Goal: Task Accomplishment & Management: Manage account settings

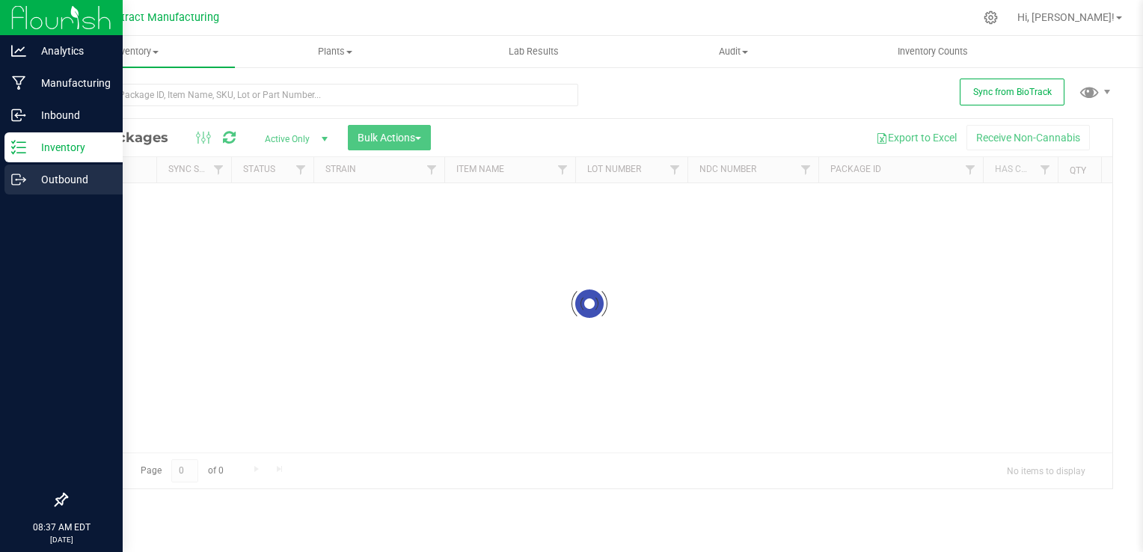
click at [24, 180] on icon at bounding box center [24, 180] width 2 height 2
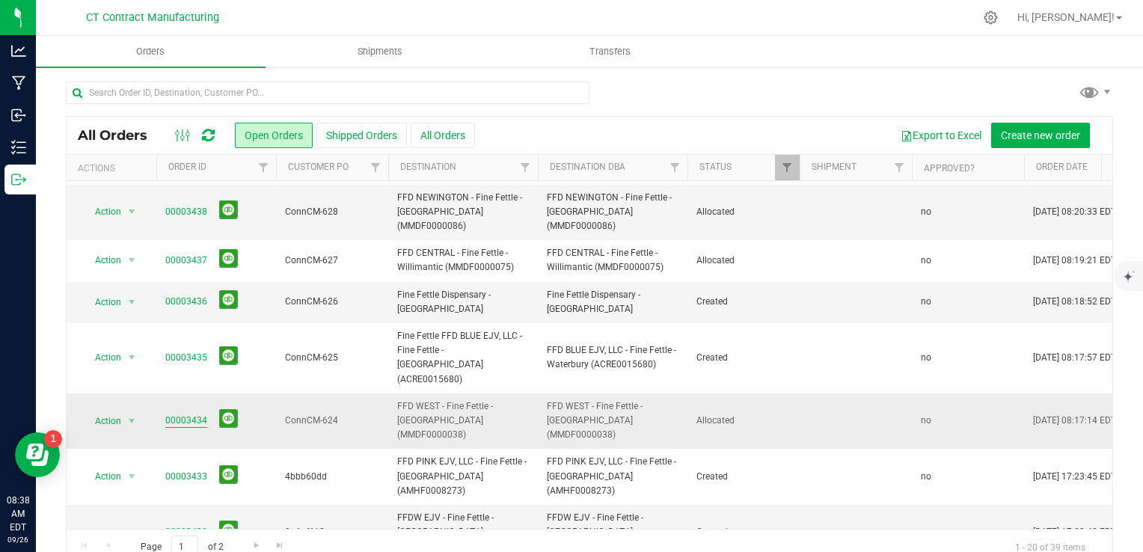
click at [179, 414] on link "00003434" at bounding box center [186, 421] width 42 height 14
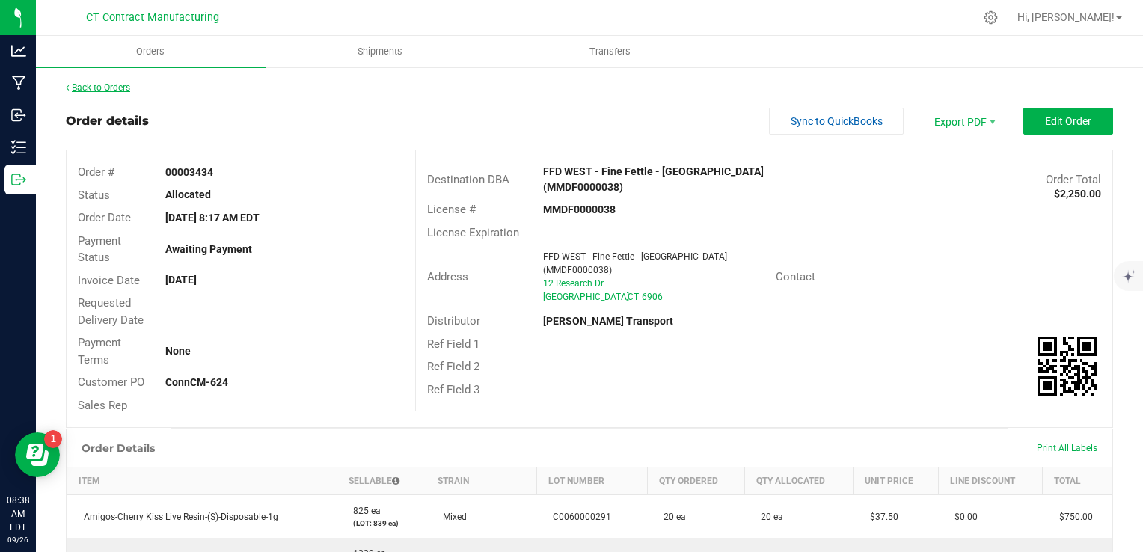
click at [102, 88] on link "Back to Orders" at bounding box center [98, 87] width 64 height 10
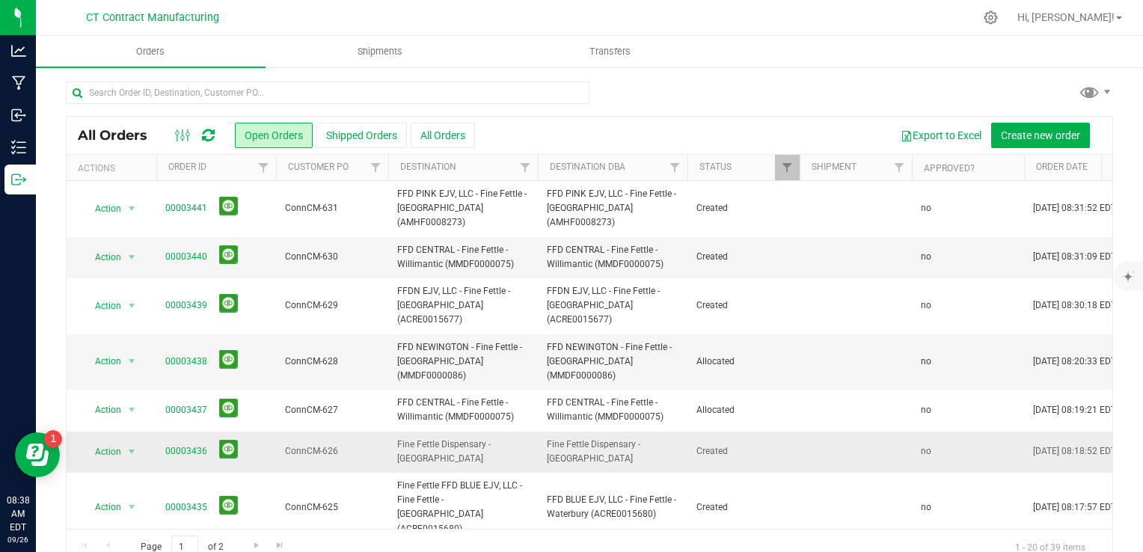
scroll to position [75, 0]
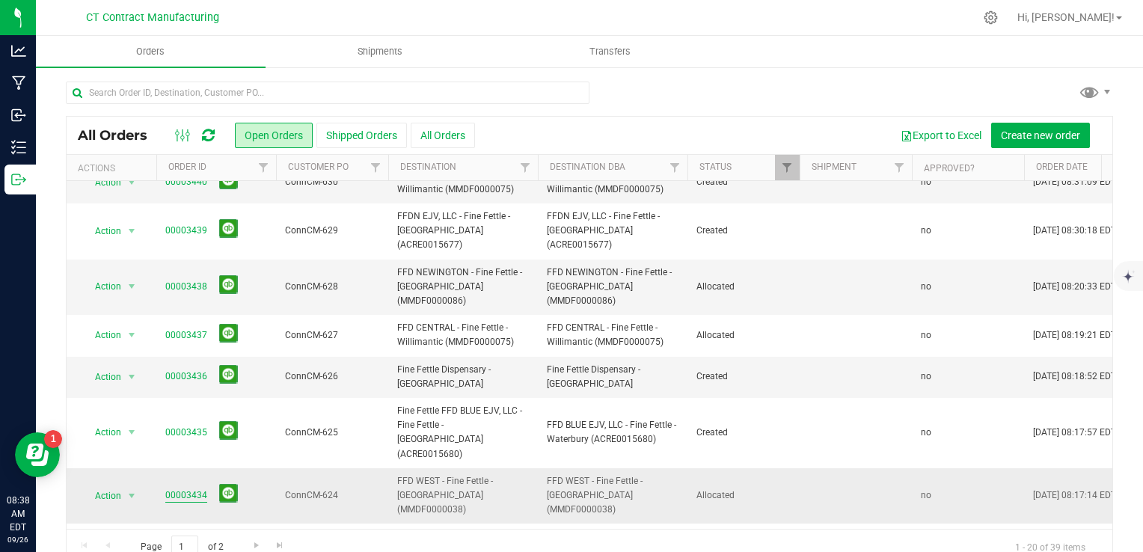
click at [185, 488] on link "00003434" at bounding box center [186, 495] width 42 height 14
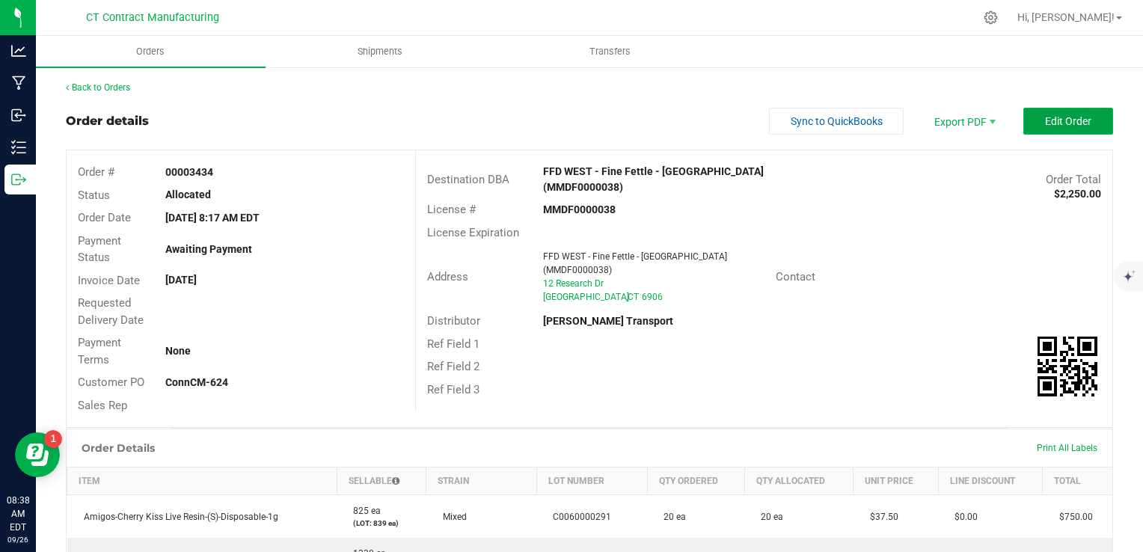
click at [1080, 117] on button "Edit Order" at bounding box center [1068, 121] width 90 height 27
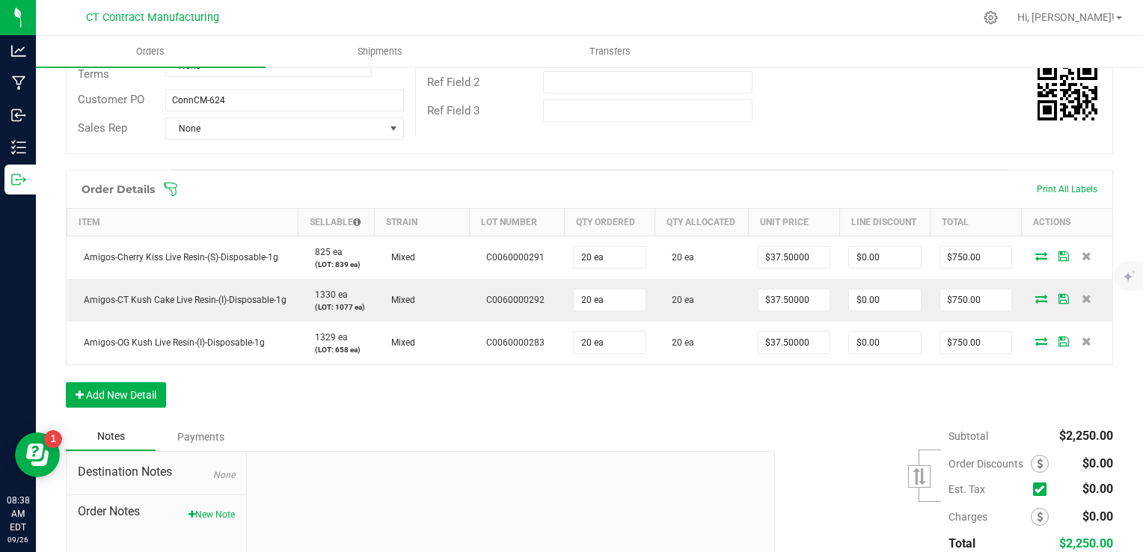
scroll to position [299, 0]
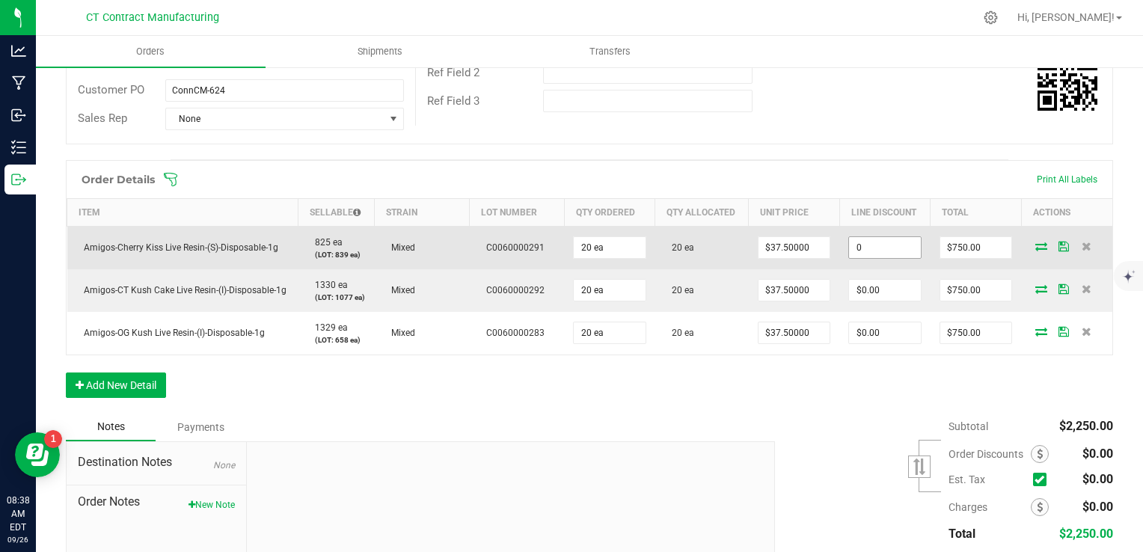
click at [874, 247] on input "0" at bounding box center [885, 247] width 72 height 21
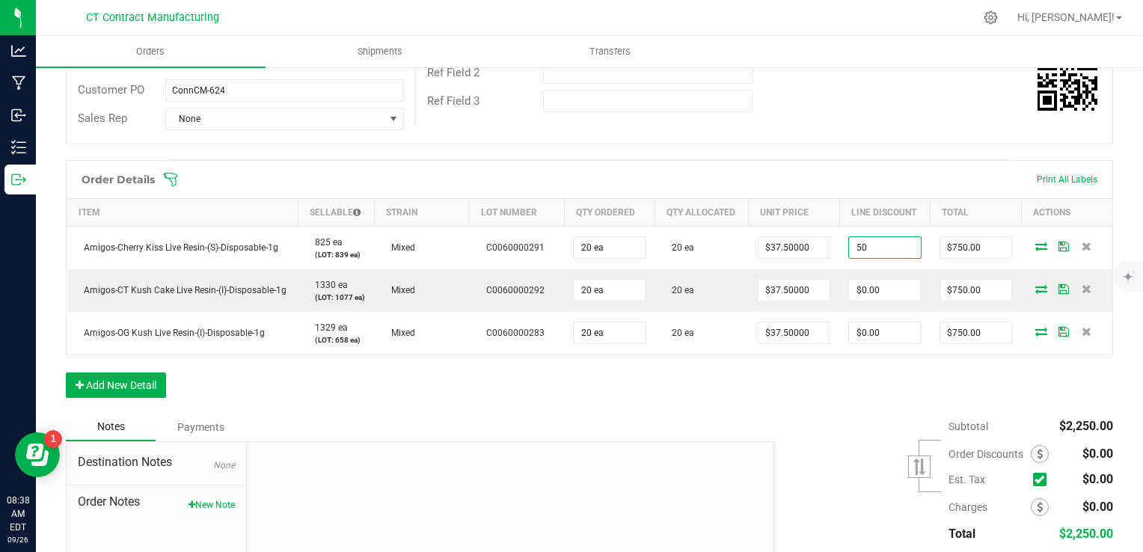
type input "$50.00"
type input "$700.00"
click at [856, 366] on div "Order Details Print All Labels Item Sellable Strain Lot Number Qty Ordered Qty …" at bounding box center [589, 286] width 1047 height 253
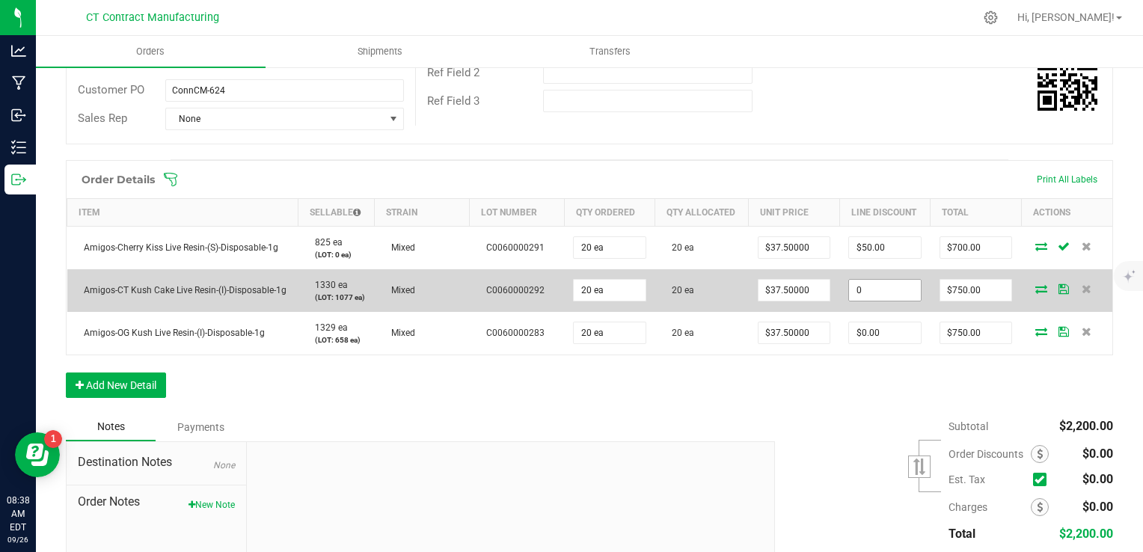
click at [868, 292] on input "0" at bounding box center [885, 290] width 72 height 21
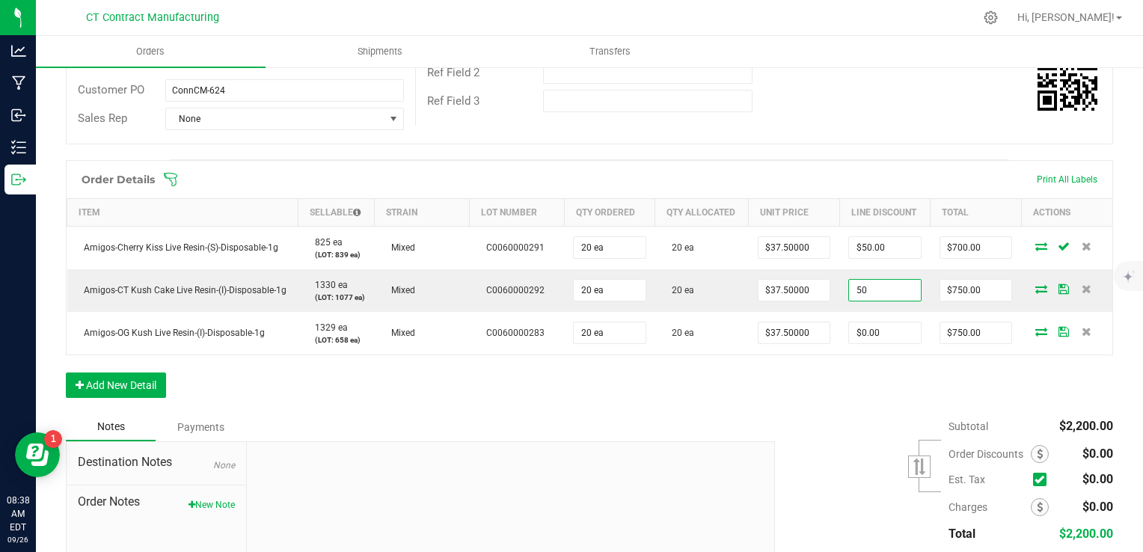
type input "$50.00"
type input "$700.00"
click at [847, 452] on div "Subtotal $2,200.00 Est. Tax" at bounding box center [938, 507] width 349 height 189
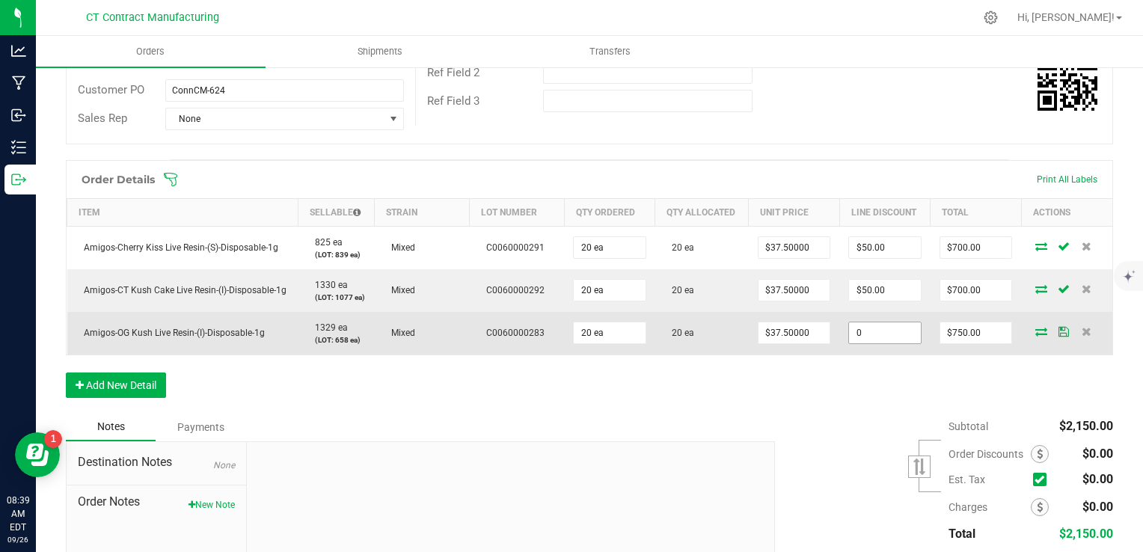
click at [883, 333] on input "0" at bounding box center [885, 332] width 72 height 21
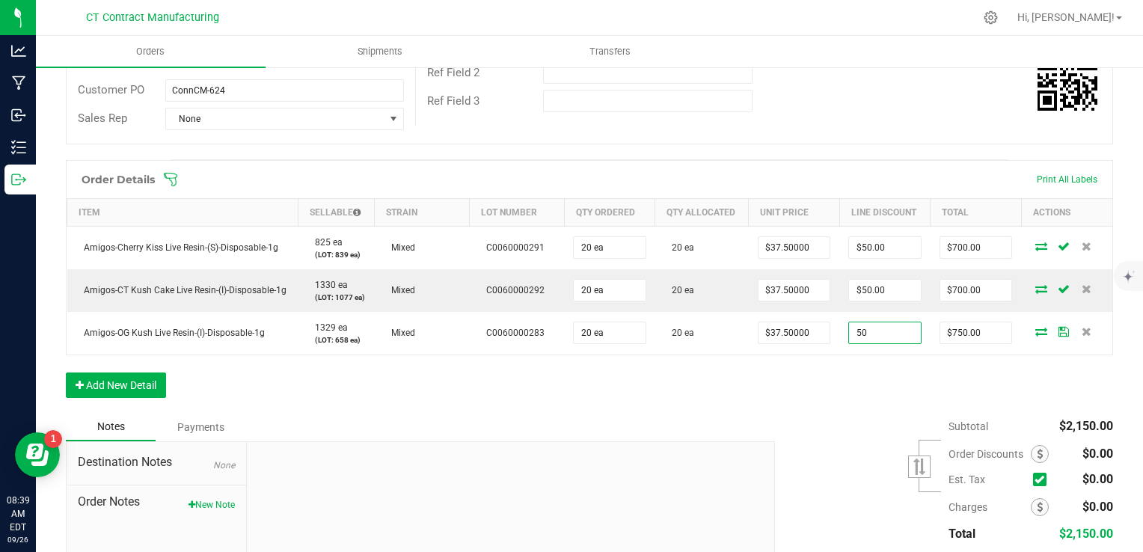
type input "$50.00"
type input "$700.00"
click at [863, 372] on div "Order Details Print All Labels Item Sellable Strain Lot Number Qty Ordered Qty …" at bounding box center [589, 286] width 1047 height 253
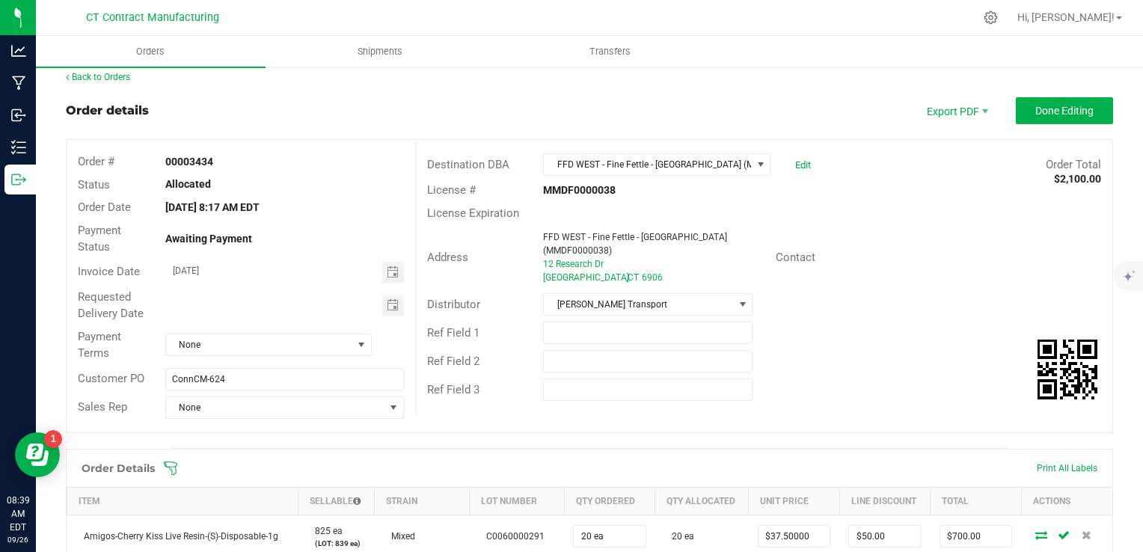
scroll to position [0, 0]
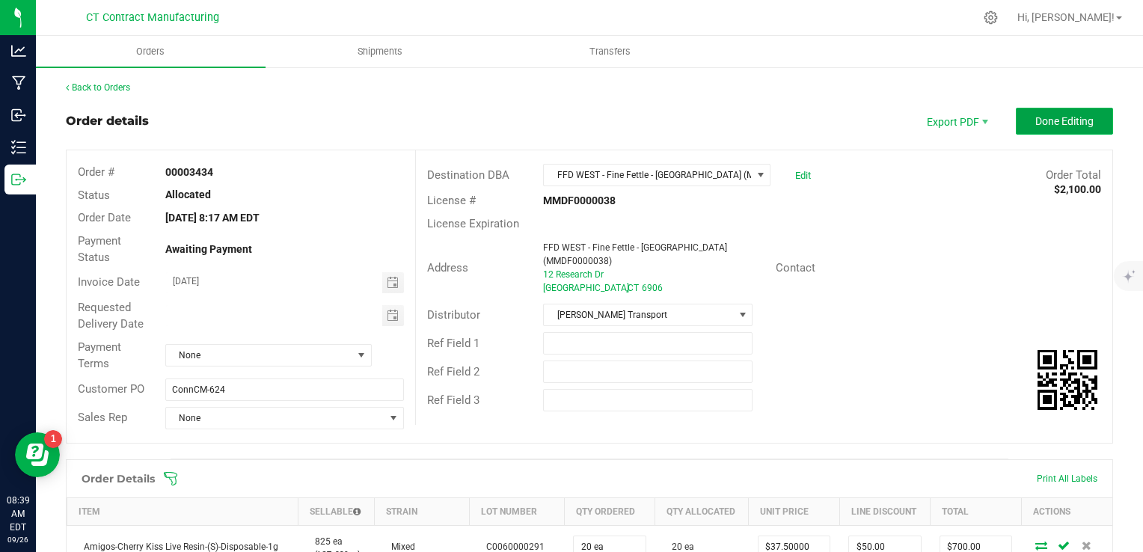
click at [1044, 119] on span "Done Editing" at bounding box center [1064, 121] width 58 height 12
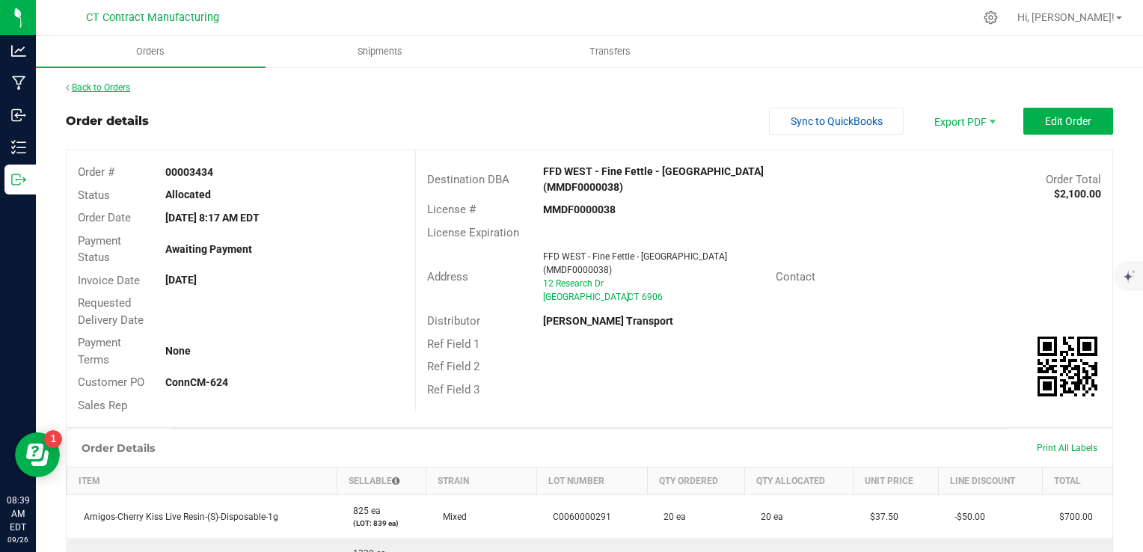
click at [120, 87] on link "Back to Orders" at bounding box center [98, 87] width 64 height 10
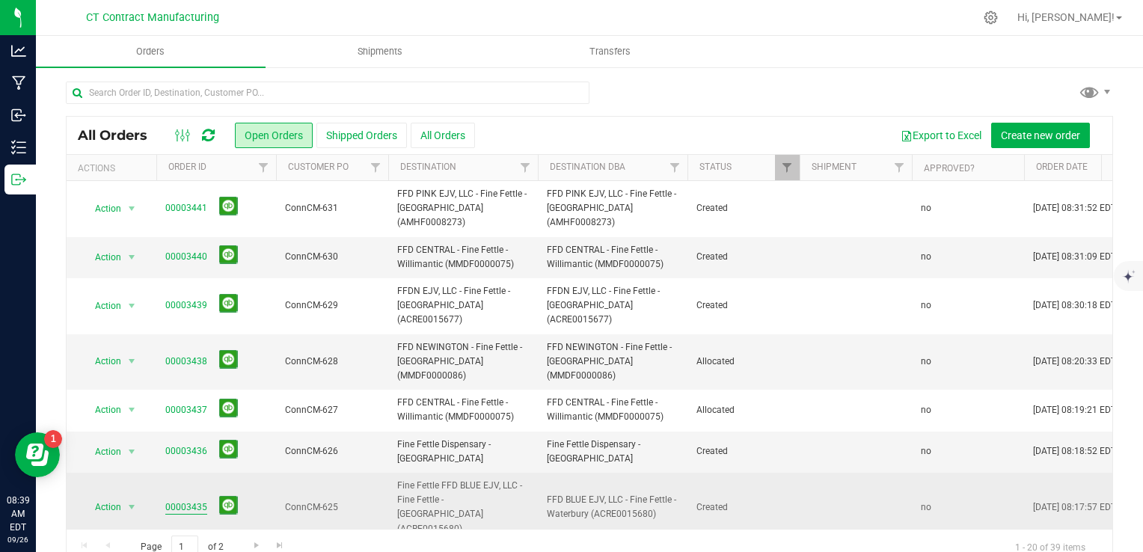
click at [171, 500] on link "00003435" at bounding box center [186, 507] width 42 height 14
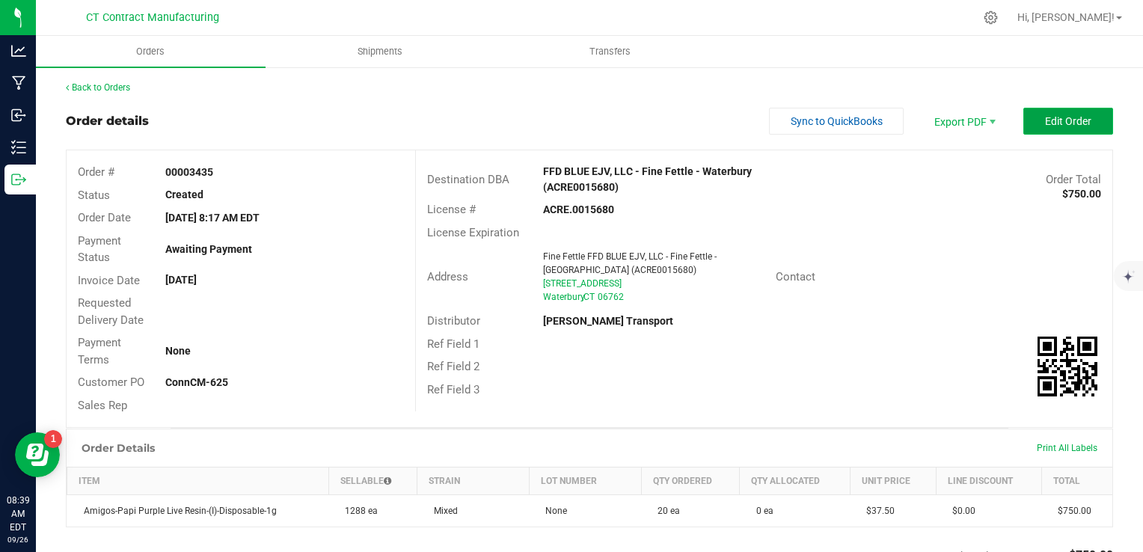
click at [1066, 109] on button "Edit Order" at bounding box center [1068, 121] width 90 height 27
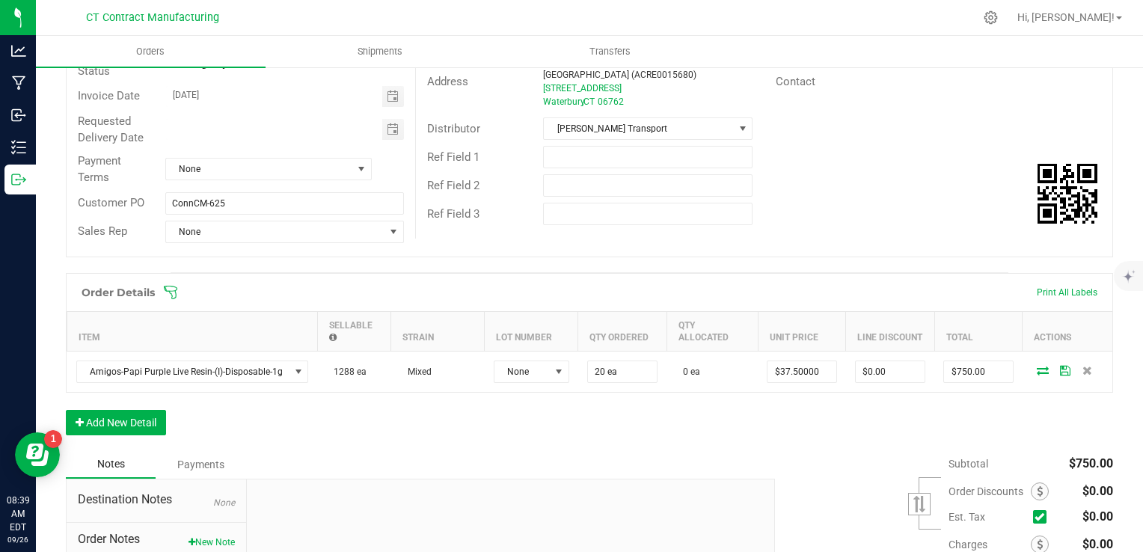
scroll to position [224, 0]
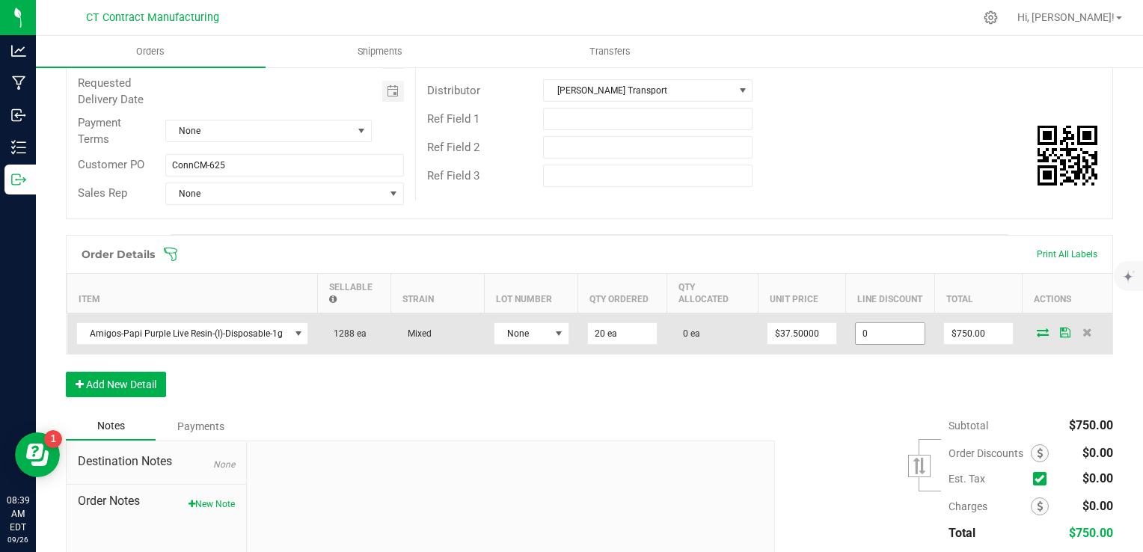
click at [881, 329] on input "0" at bounding box center [891, 333] width 70 height 21
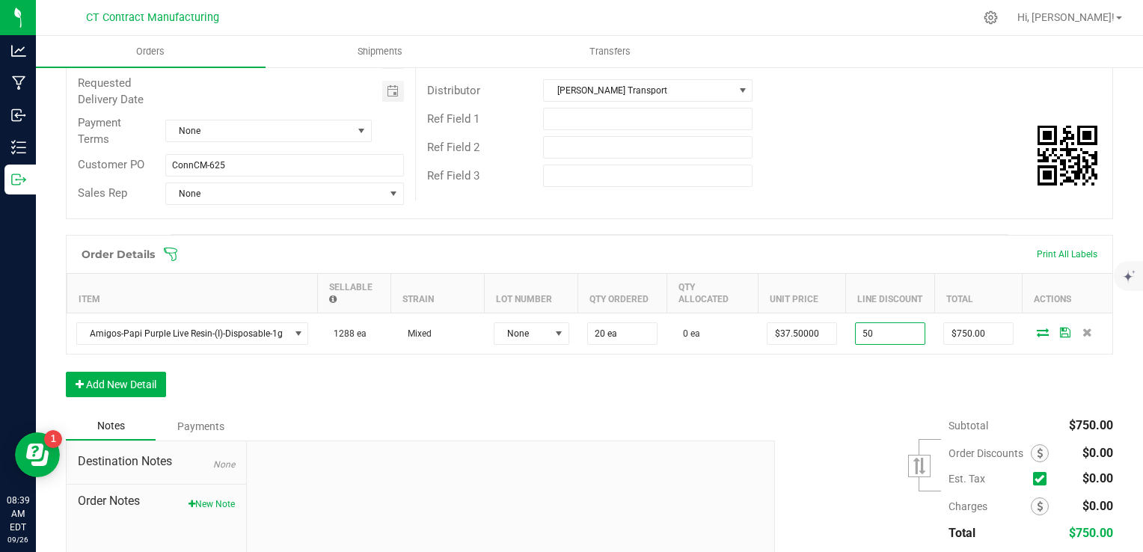
type input "$50.00"
type input "$700.00"
click at [853, 391] on div "Order Details Print All Labels Item Sellable Strain Lot Number Qty Ordered Qty …" at bounding box center [589, 323] width 1047 height 177
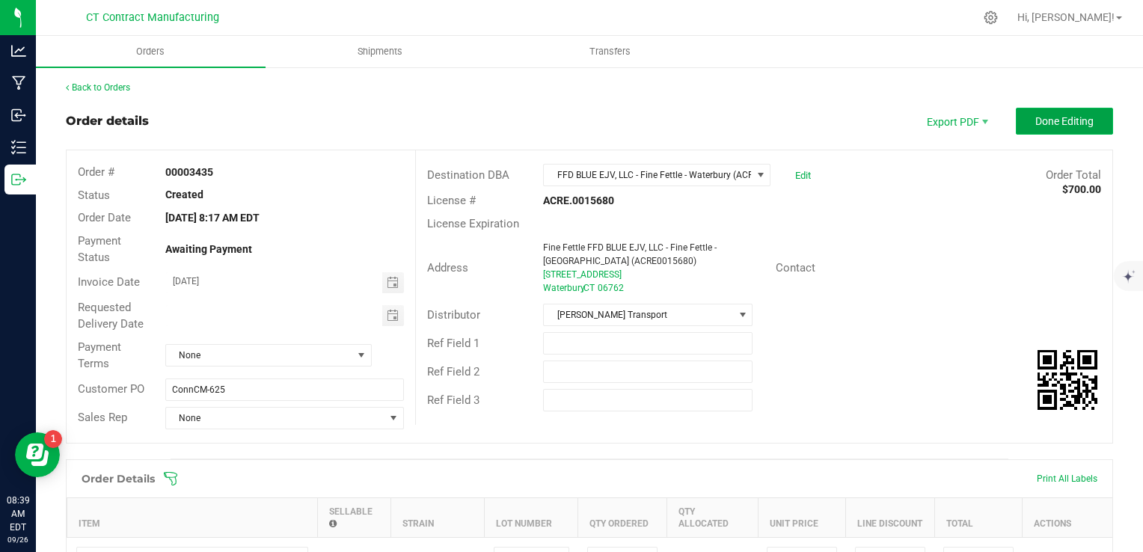
click at [1046, 112] on button "Done Editing" at bounding box center [1064, 121] width 97 height 27
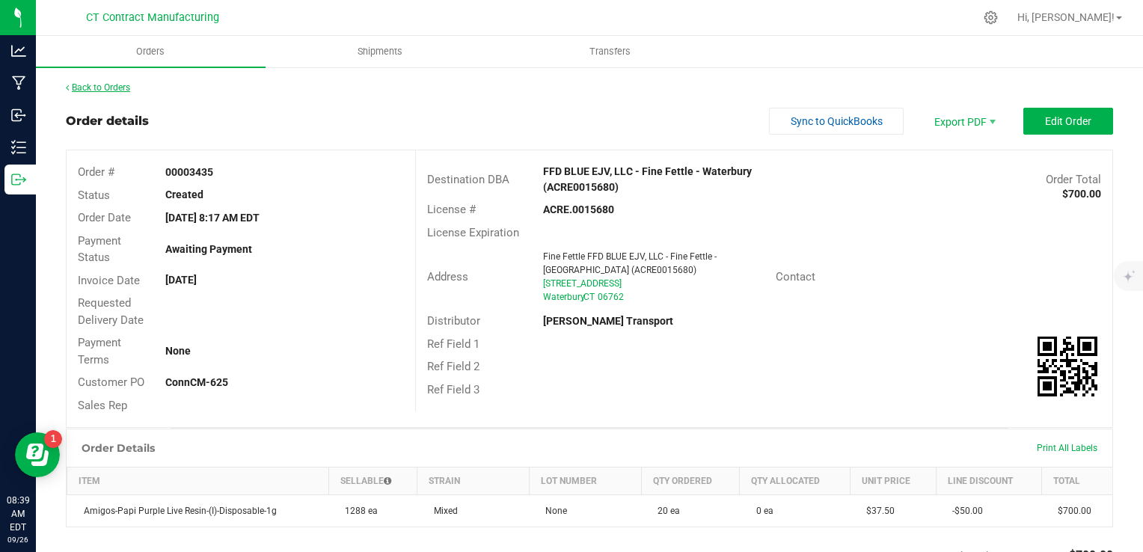
click at [97, 86] on link "Back to Orders" at bounding box center [98, 87] width 64 height 10
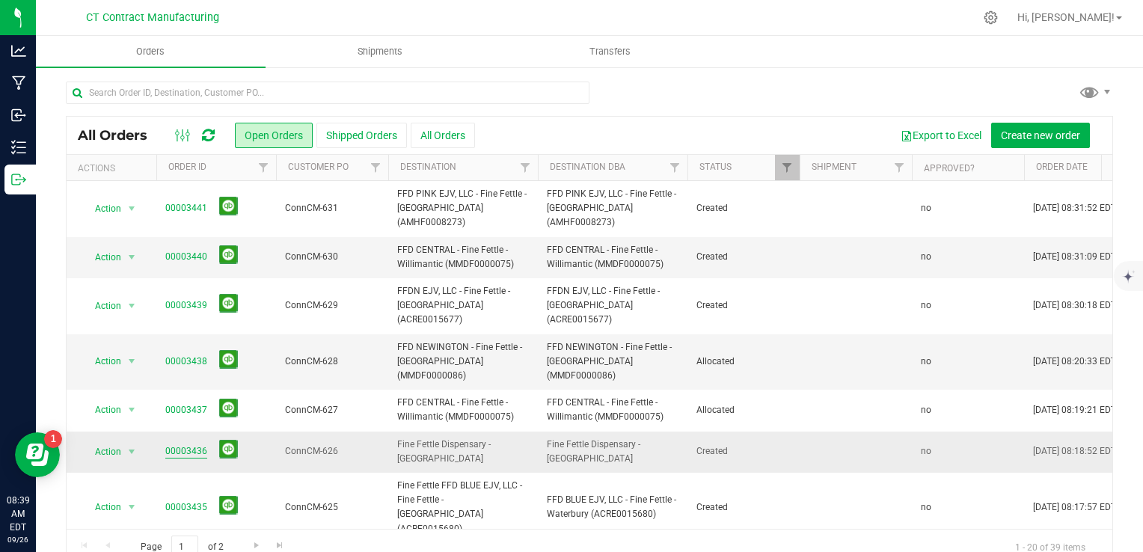
click at [185, 444] on link "00003436" at bounding box center [186, 451] width 42 height 14
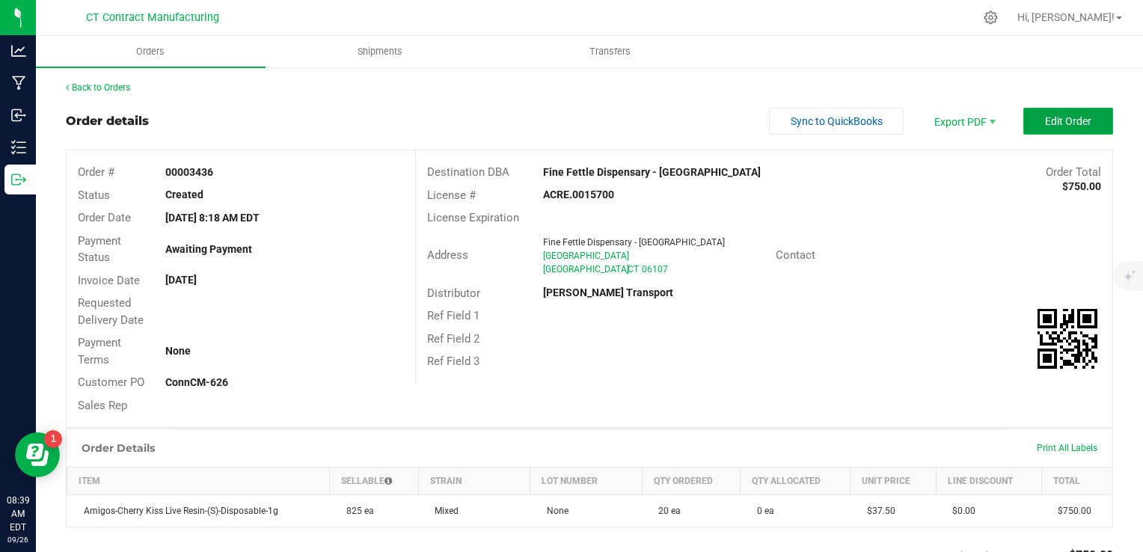
click at [1053, 115] on span "Edit Order" at bounding box center [1068, 121] width 46 height 12
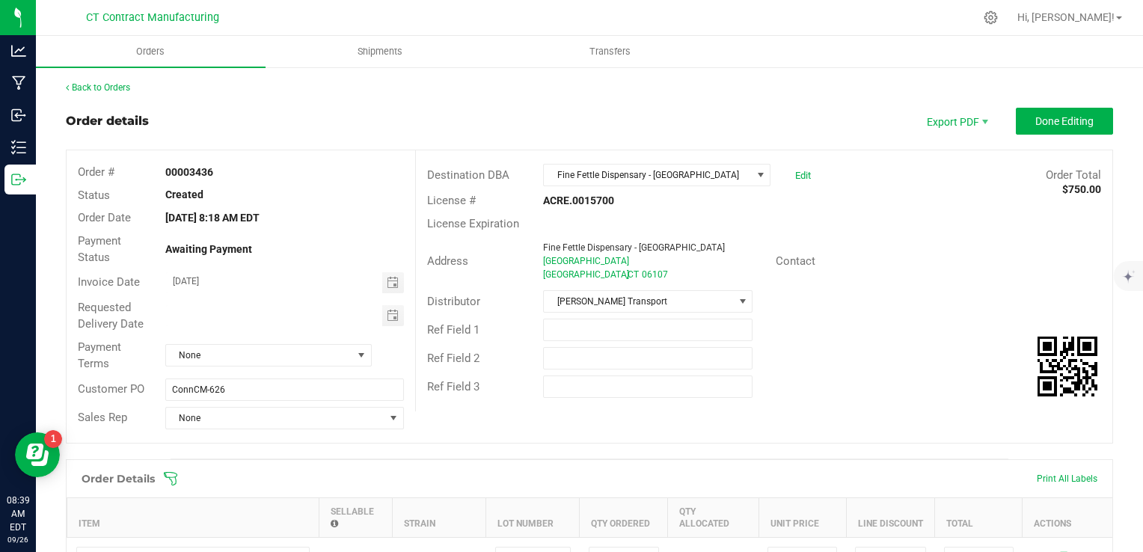
scroll to position [150, 0]
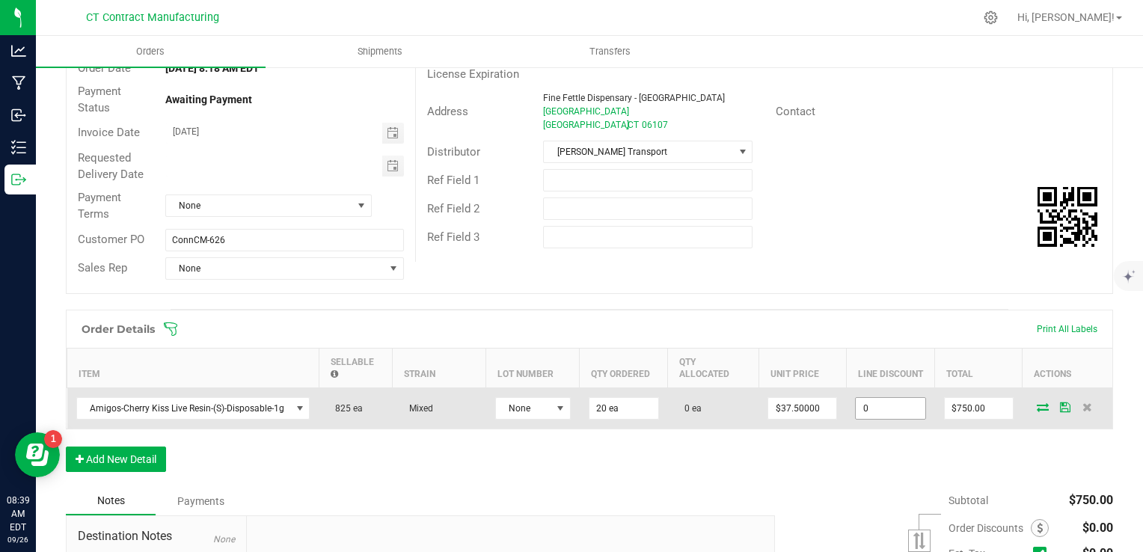
click at [891, 411] on input "0" at bounding box center [890, 408] width 69 height 21
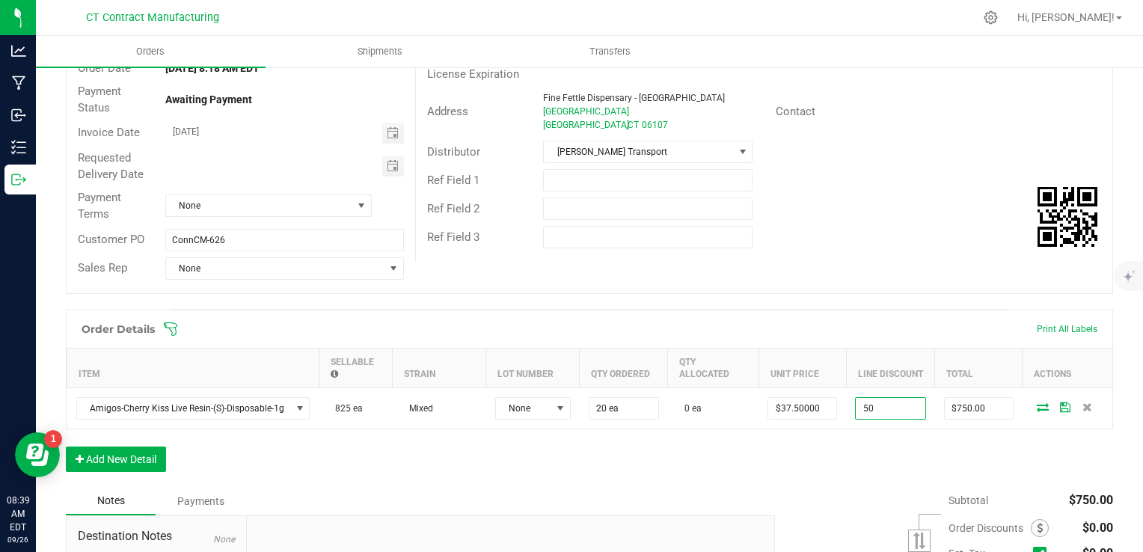
type input "$50.00"
type input "$700.00"
click at [883, 459] on div "Order Details Print All Labels Item Sellable Strain Lot Number Qty Ordered Qty …" at bounding box center [589, 398] width 1047 height 177
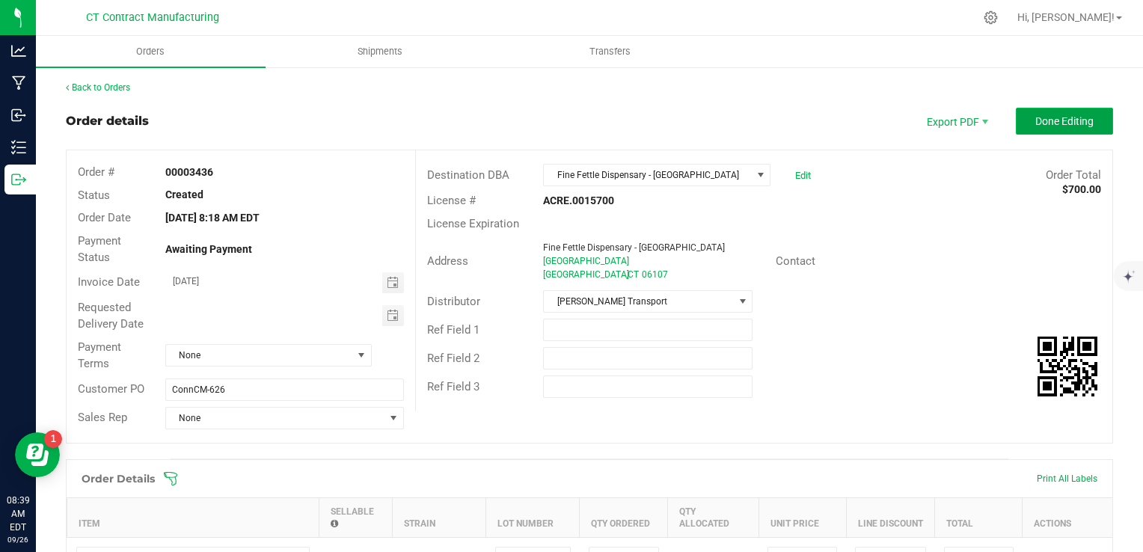
click at [1016, 119] on button "Done Editing" at bounding box center [1064, 121] width 97 height 27
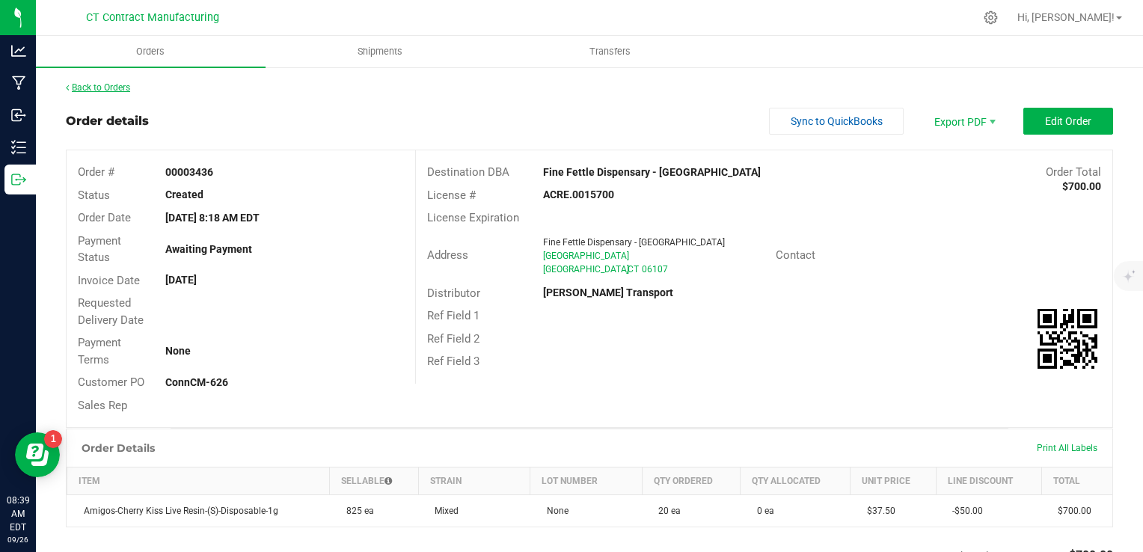
click at [125, 90] on link "Back to Orders" at bounding box center [98, 87] width 64 height 10
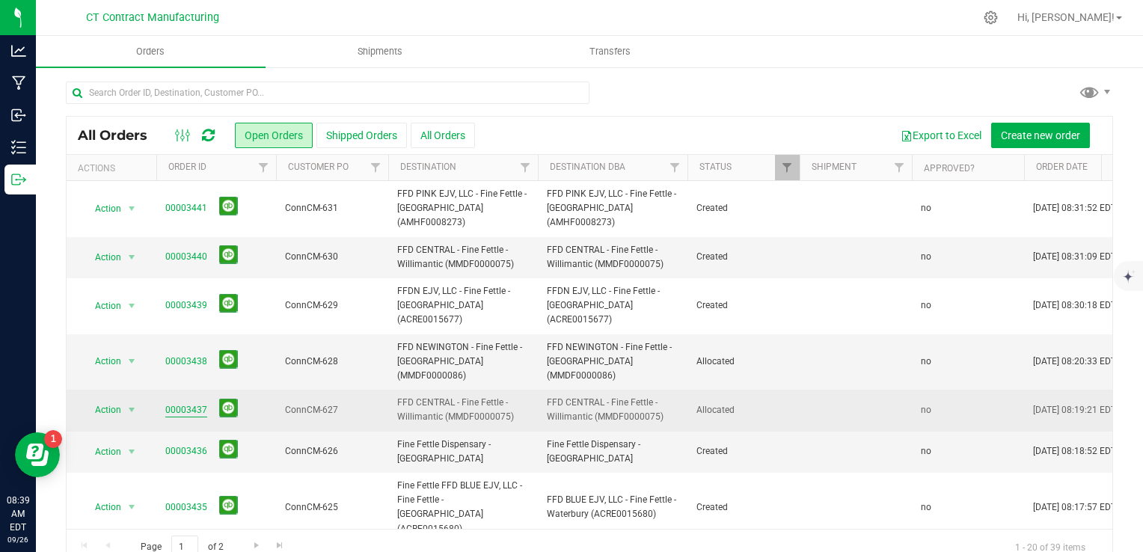
click at [193, 403] on link "00003437" at bounding box center [186, 410] width 42 height 14
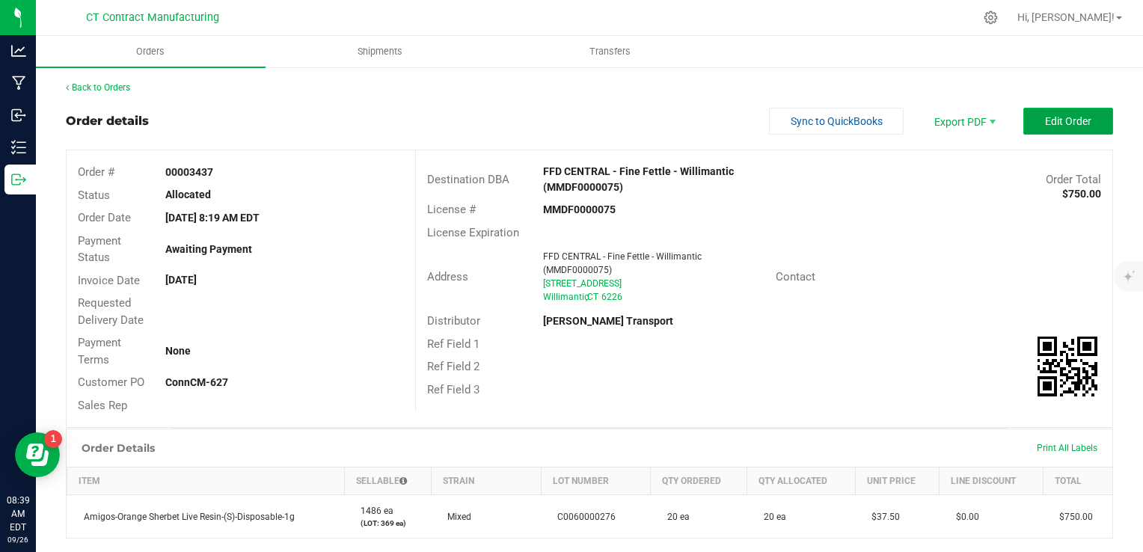
click at [1069, 124] on span "Edit Order" at bounding box center [1068, 121] width 46 height 12
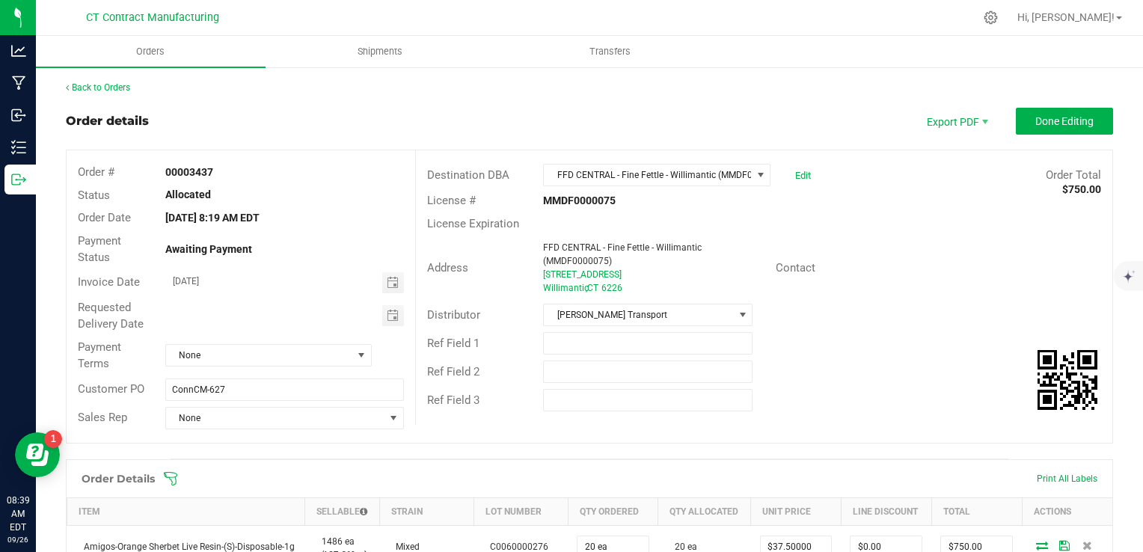
scroll to position [150, 0]
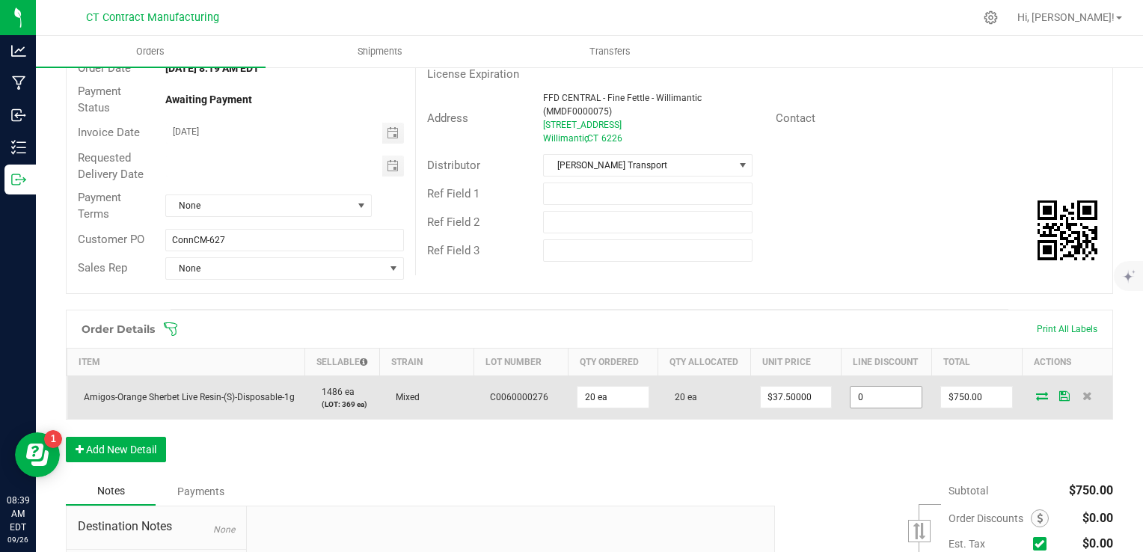
click at [867, 404] on input "0" at bounding box center [885, 397] width 71 height 21
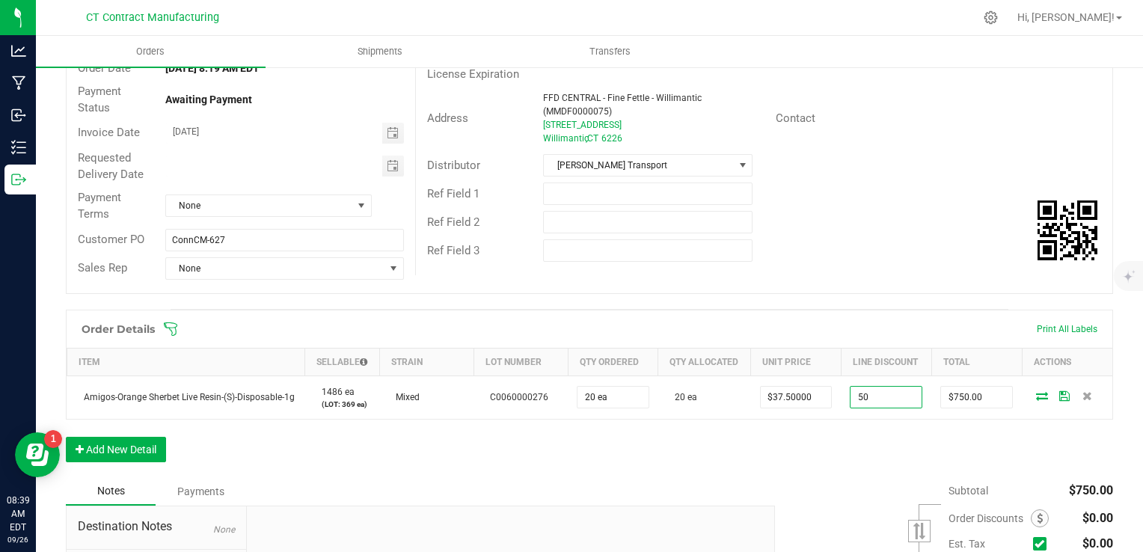
type input "$50.00"
type input "$700.00"
click at [856, 435] on div "Order Details Print All Labels Item Sellable Strain Lot Number Qty Ordered Qty …" at bounding box center [589, 394] width 1047 height 168
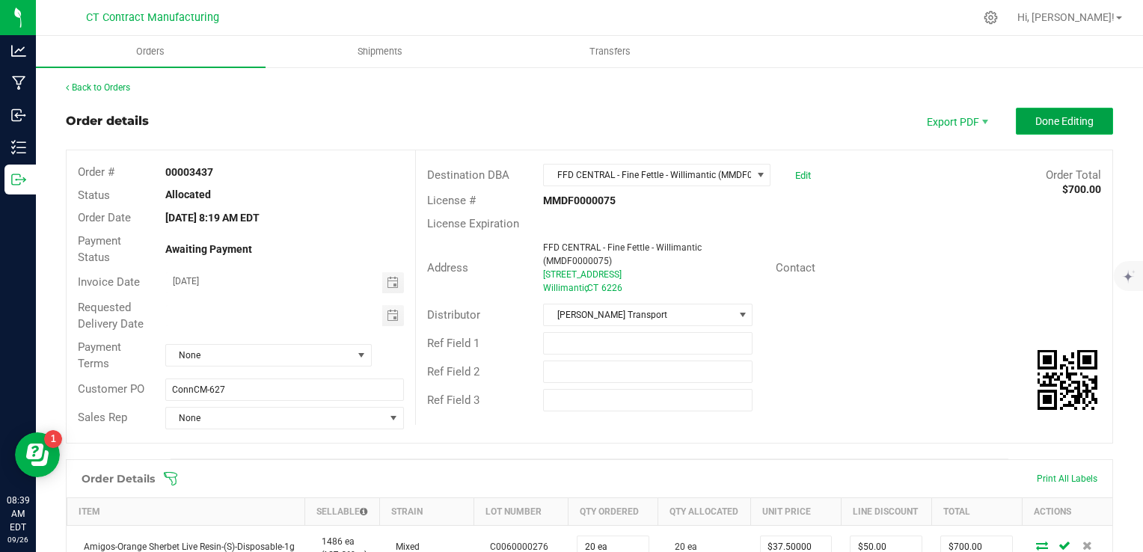
click at [1060, 115] on span "Done Editing" at bounding box center [1064, 121] width 58 height 12
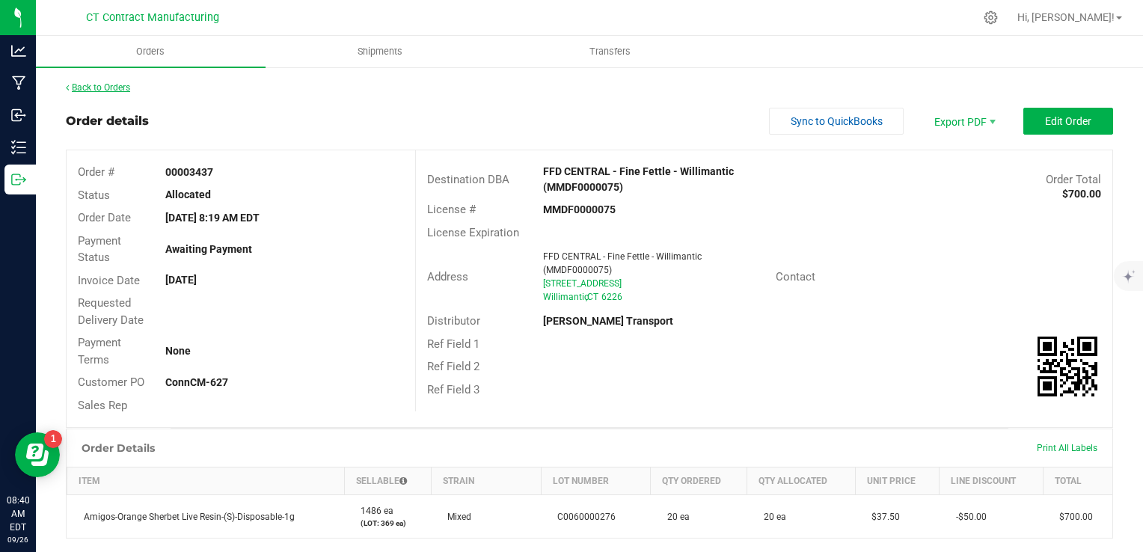
click at [96, 90] on link "Back to Orders" at bounding box center [98, 87] width 64 height 10
